Goal: Task Accomplishment & Management: Manage account settings

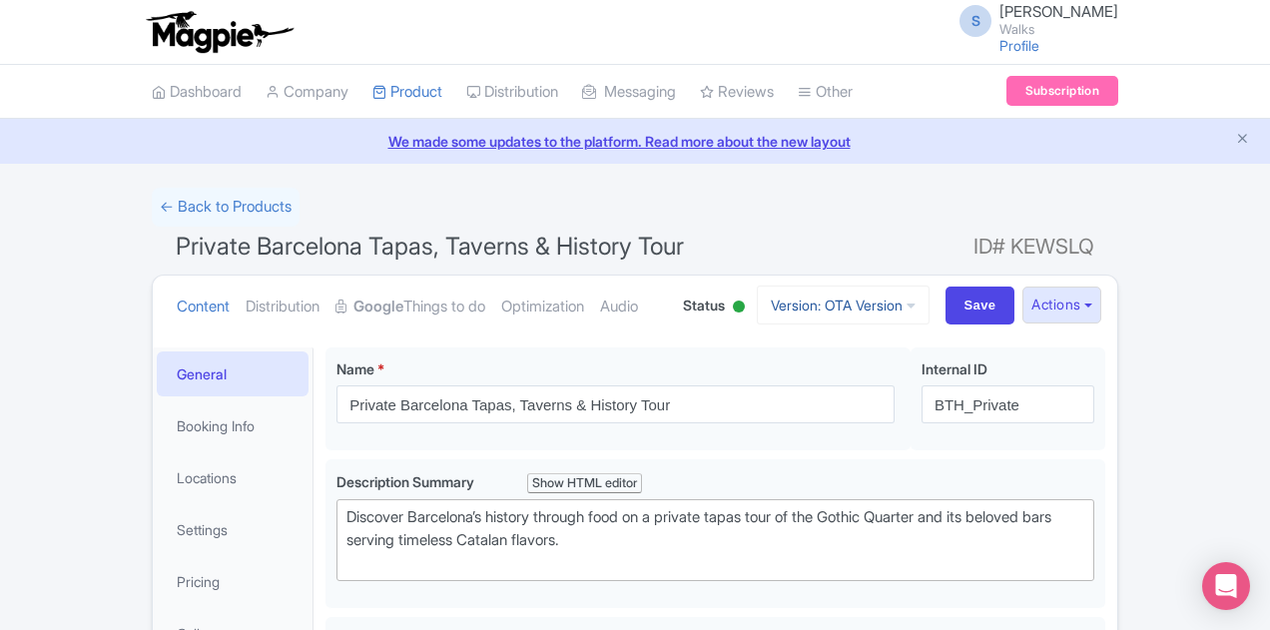
click at [916, 309] on icon at bounding box center [911, 306] width 9 height 14
click at [941, 409] on link "Viator Version" at bounding box center [846, 413] width 190 height 31
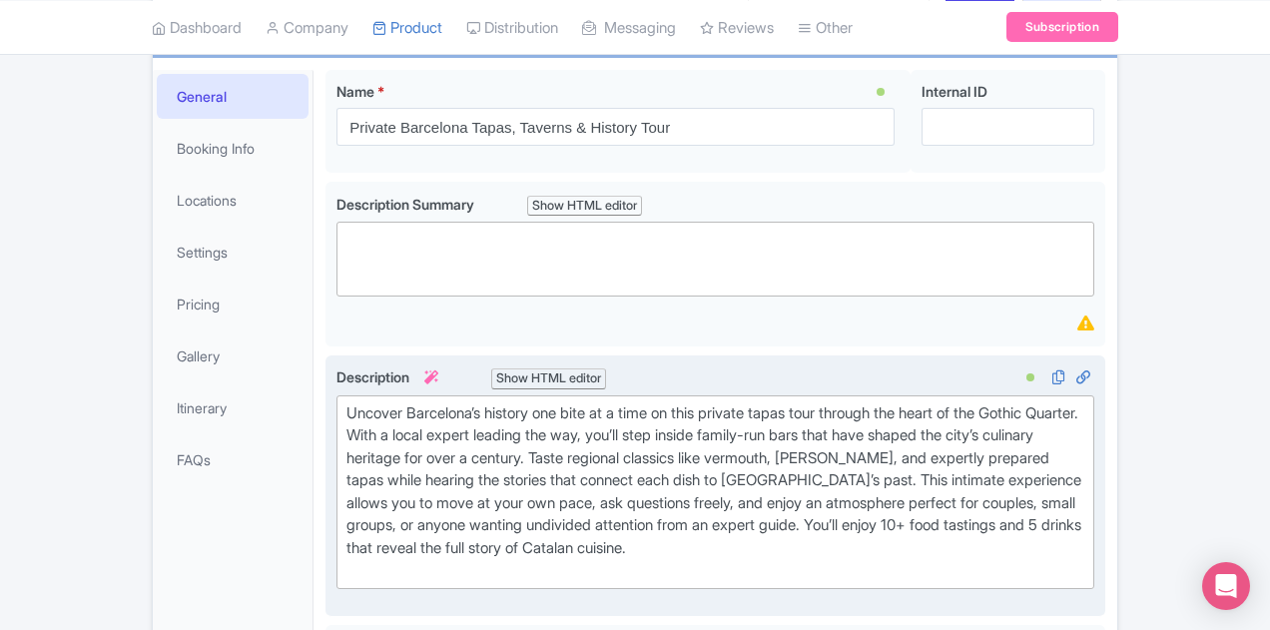
scroll to position [100, 0]
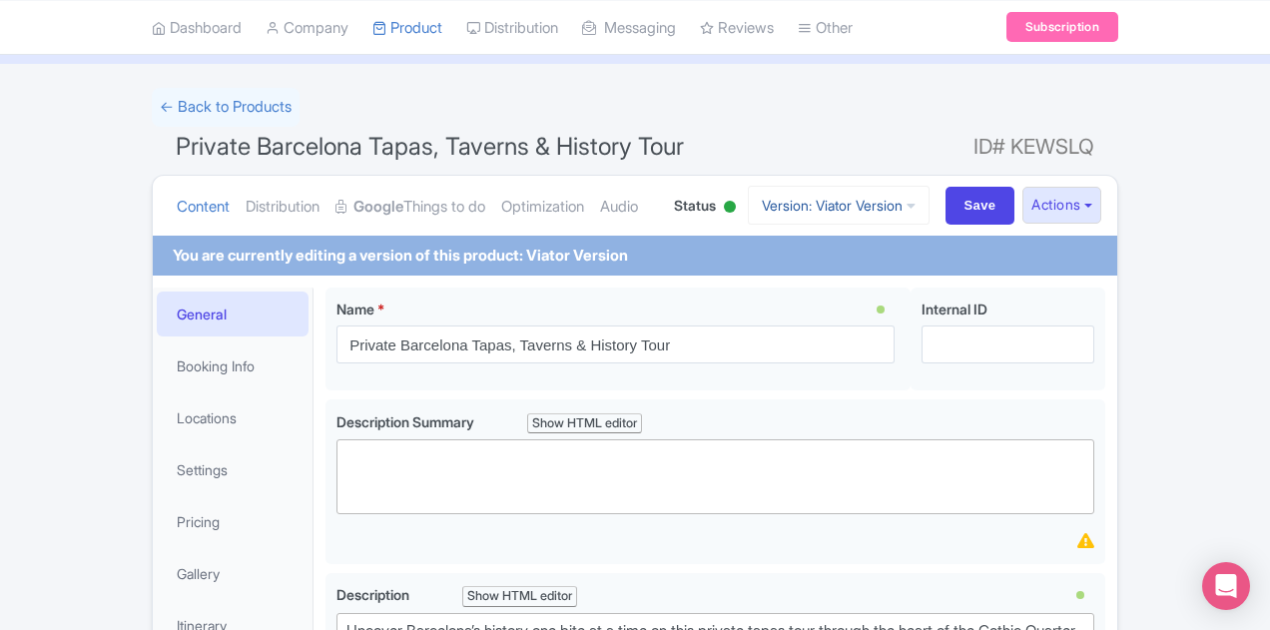
click at [916, 201] on icon at bounding box center [911, 206] width 9 height 14
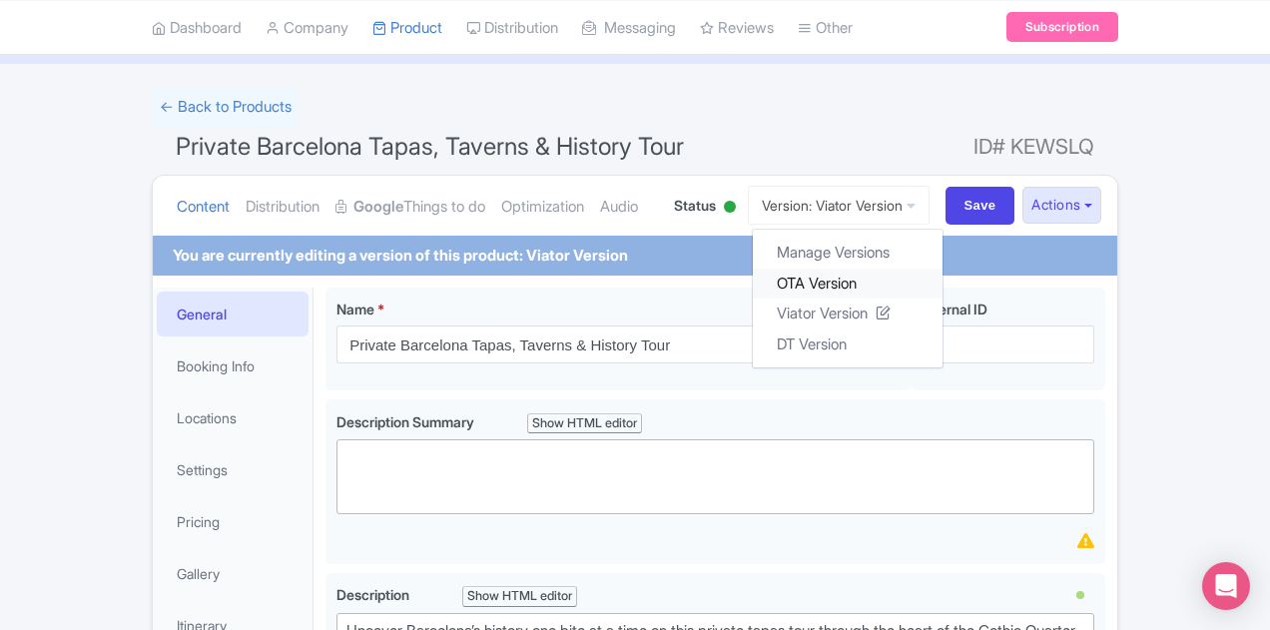
click at [943, 283] on link "OTA Version" at bounding box center [848, 283] width 190 height 31
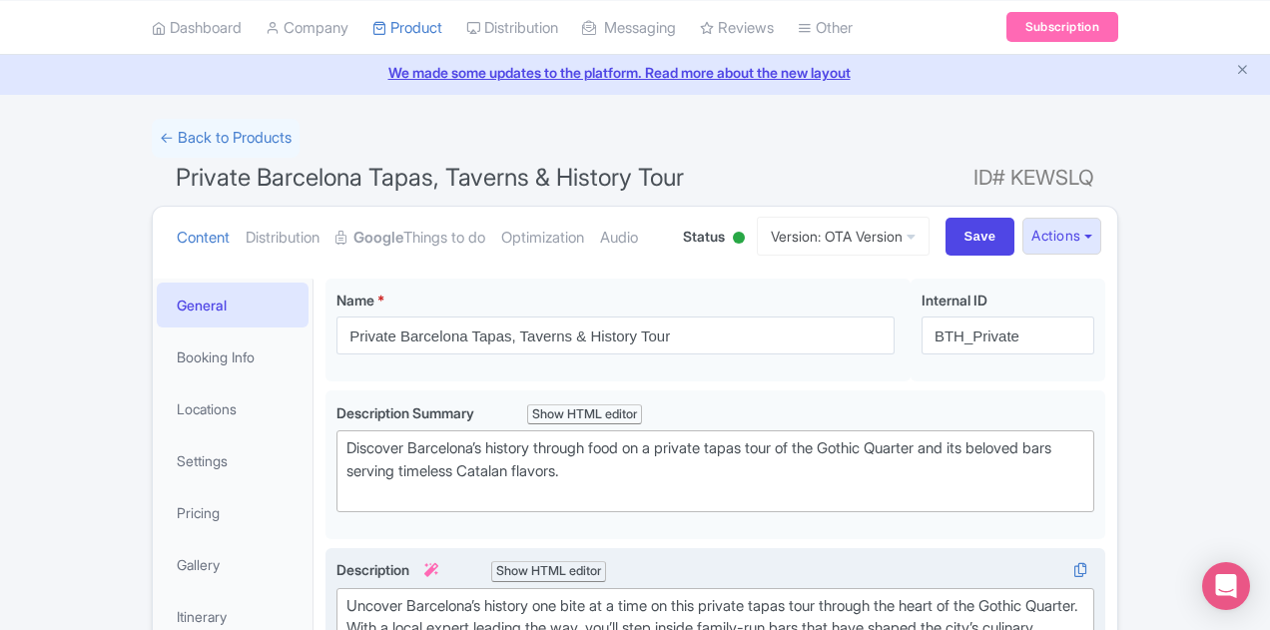
scroll to position [100, 0]
